Goal: Find specific page/section: Find specific page/section

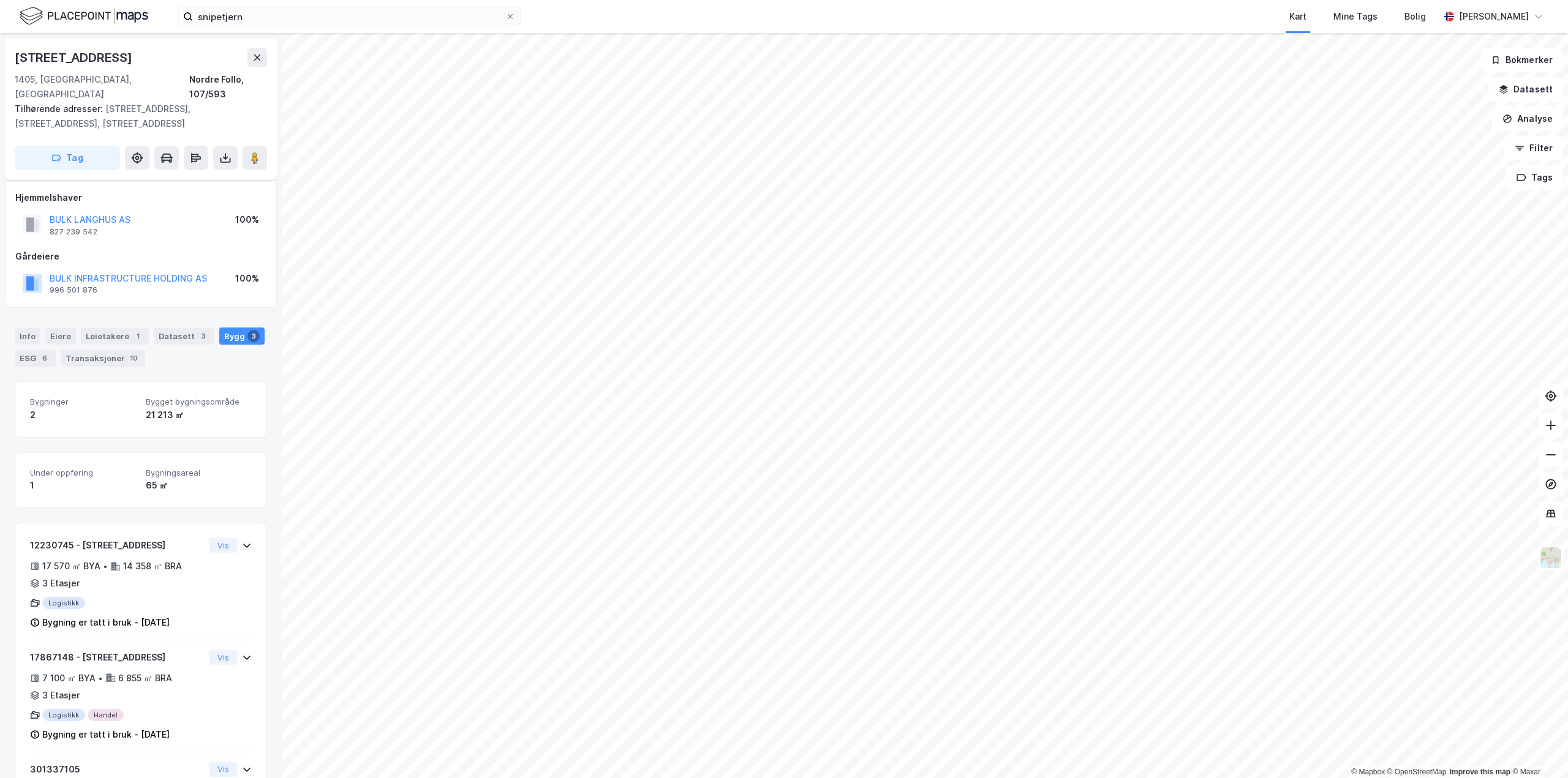
scroll to position [88, 0]
